Goal: Navigation & Orientation: Find specific page/section

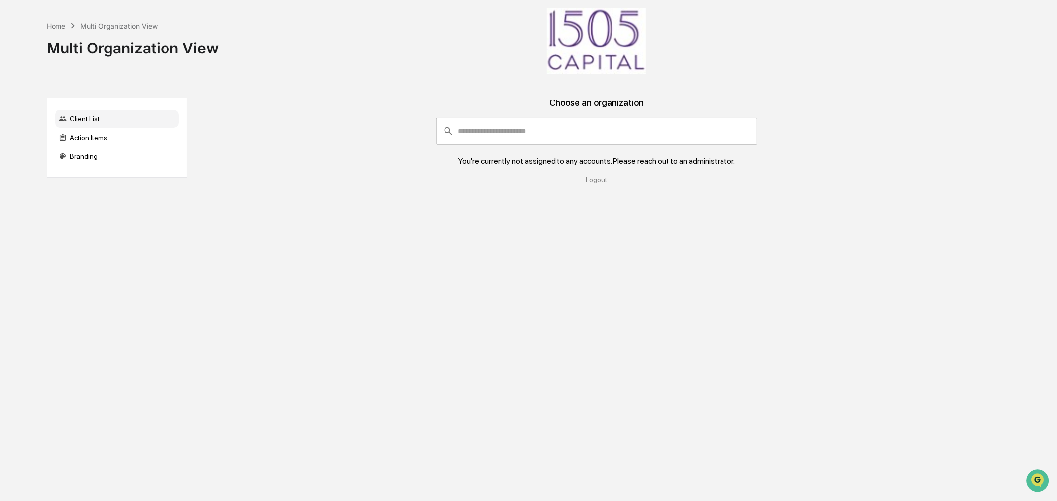
click at [590, 43] on img at bounding box center [596, 41] width 99 height 66
click at [90, 117] on div "Client List" at bounding box center [117, 119] width 124 height 18
click at [87, 145] on div "Action Items" at bounding box center [117, 138] width 124 height 18
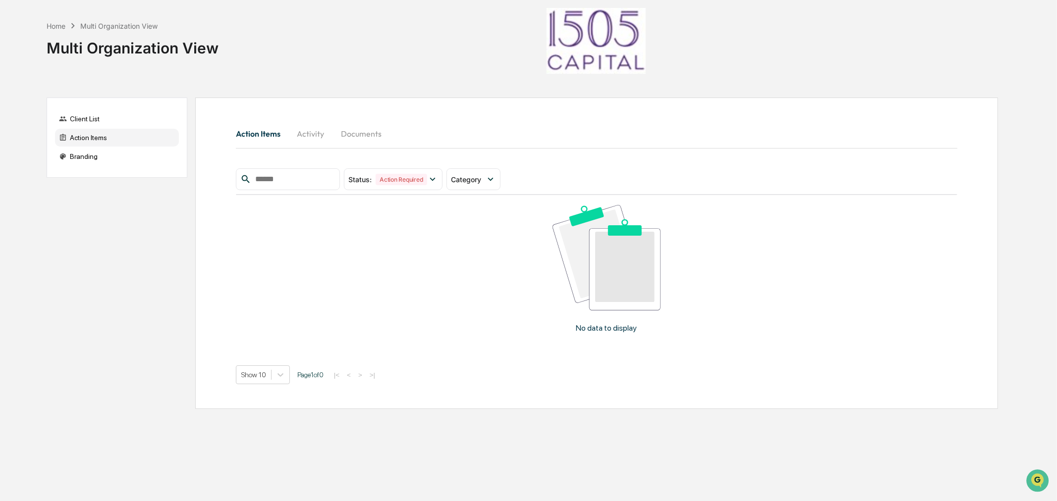
click at [60, 27] on div "Home" at bounding box center [56, 26] width 19 height 8
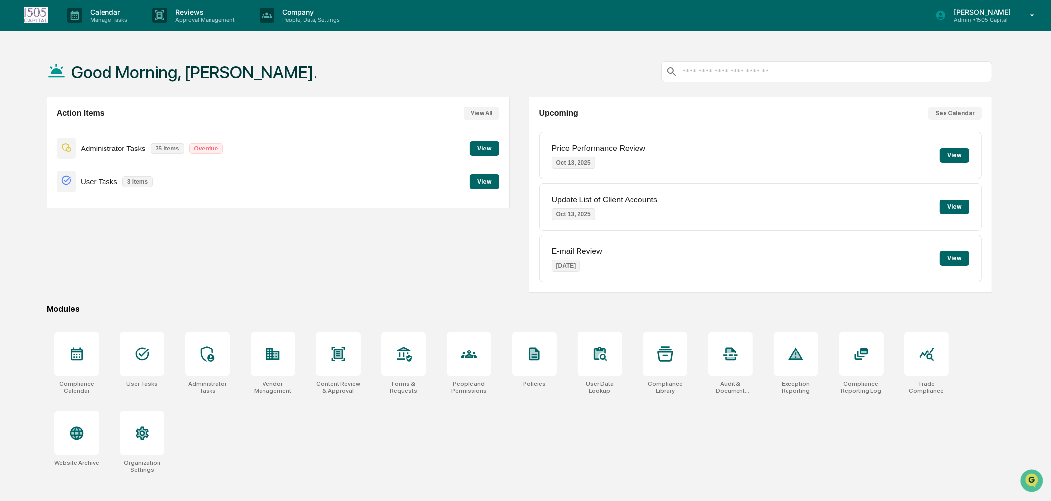
click at [988, 19] on p "Admin • 1505 Capital" at bounding box center [981, 19] width 70 height 7
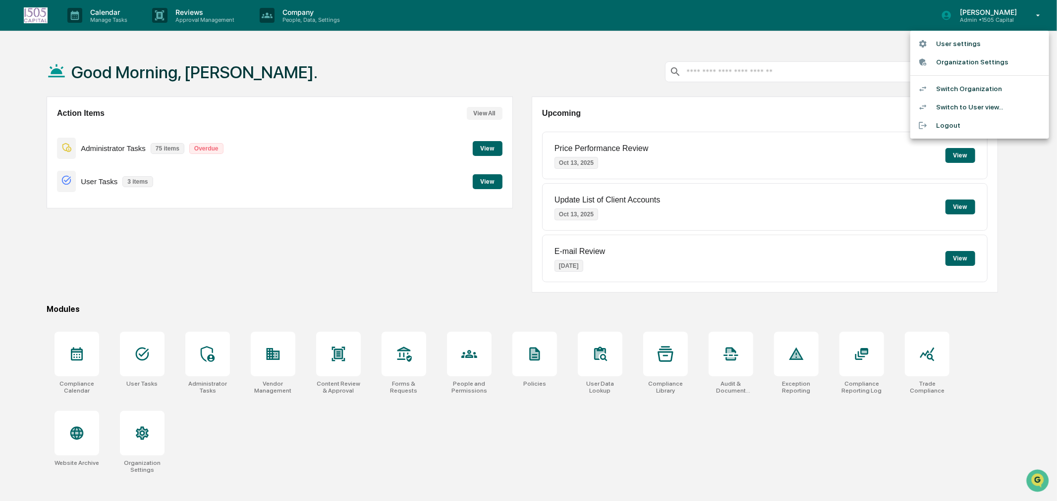
click at [970, 87] on li "Switch Organization" at bounding box center [979, 89] width 139 height 18
